Goal: Information Seeking & Learning: Learn about a topic

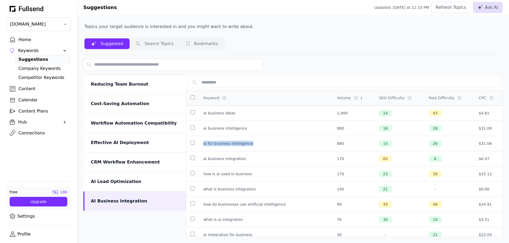
click at [91, 41] on icon at bounding box center [93, 43] width 5 height 5
click at [101, 44] on button "Suggested" at bounding box center [106, 43] width 45 height 11
click at [27, 39] on div "Home" at bounding box center [42, 40] width 49 height 6
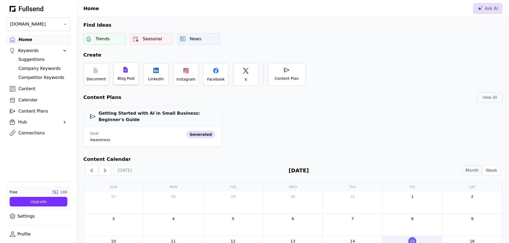
click at [123, 75] on div "Blog Post" at bounding box center [126, 73] width 26 height 23
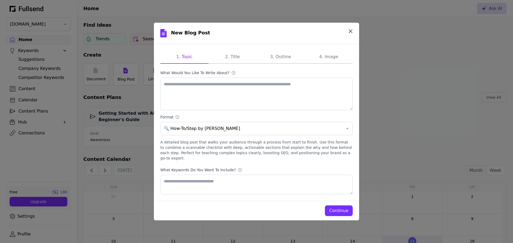
click at [351, 34] on icon "button" at bounding box center [350, 31] width 6 height 6
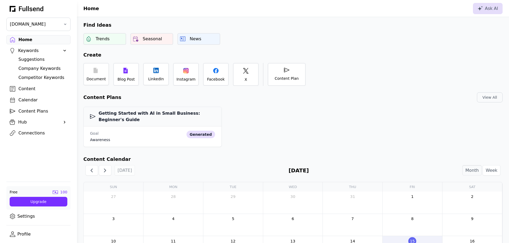
click at [30, 58] on div "Suggestions" at bounding box center [42, 59] width 49 height 6
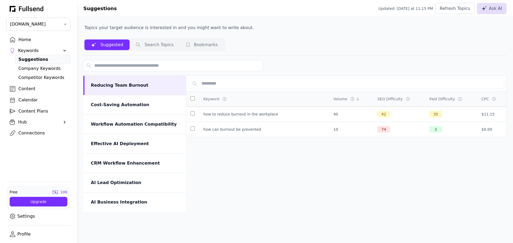
click at [180, 47] on button "Search Topics" at bounding box center [202, 45] width 44 height 11
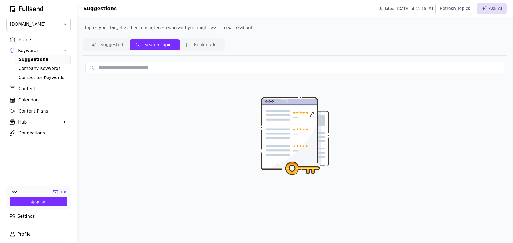
click at [196, 48] on button "Bookmarks" at bounding box center [202, 45] width 44 height 11
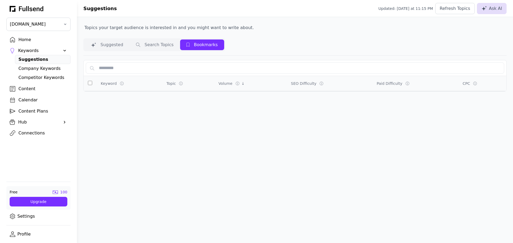
click at [130, 44] on button "Suggested" at bounding box center [155, 45] width 51 height 11
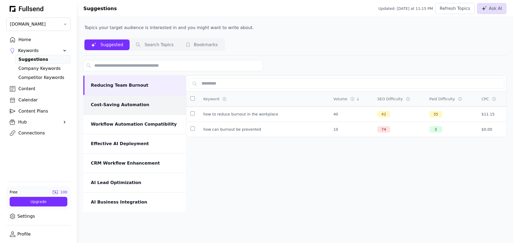
click at [137, 110] on div "Cost-Saving Automation" at bounding box center [134, 104] width 103 height 19
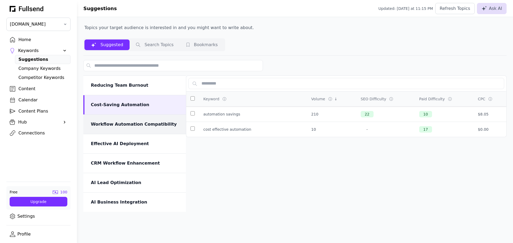
click at [124, 132] on div "Workflow Automation Compatibility" at bounding box center [134, 124] width 103 height 19
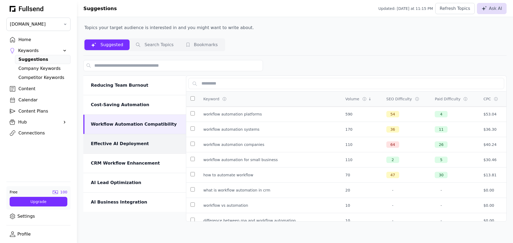
click at [120, 142] on div "Effective AI Deployment" at bounding box center [135, 144] width 89 height 6
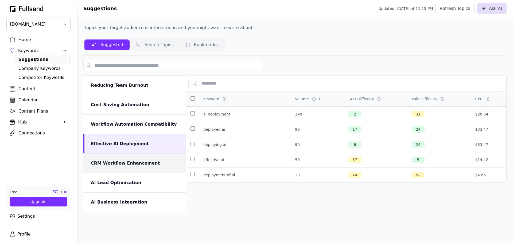
click at [121, 162] on div "CRM Workflow Enhancement" at bounding box center [135, 163] width 89 height 6
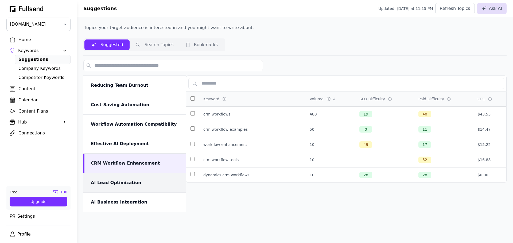
click at [121, 185] on div "AI Lead Optimization" at bounding box center [135, 183] width 89 height 6
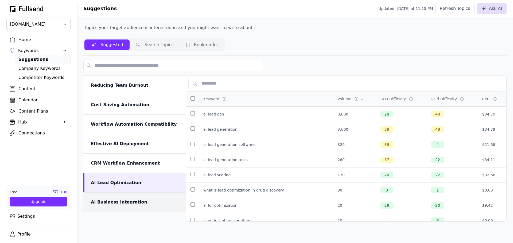
click at [126, 203] on div "AI Business Integration" at bounding box center [135, 202] width 89 height 6
